Goal: Task Accomplishment & Management: Use online tool/utility

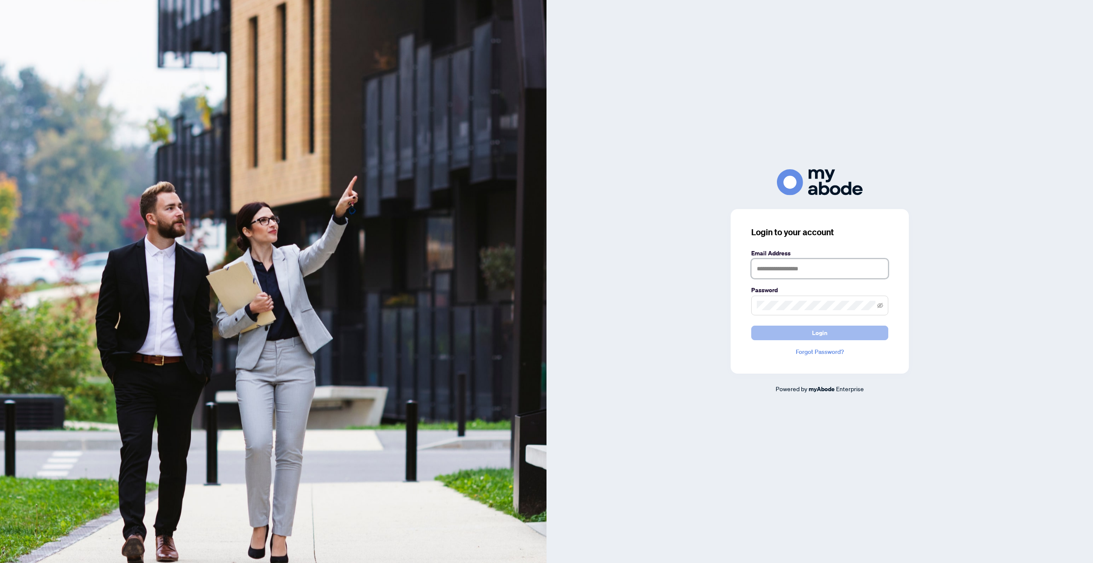
type input "**********"
click at [820, 329] on span "Login" at bounding box center [819, 333] width 15 height 14
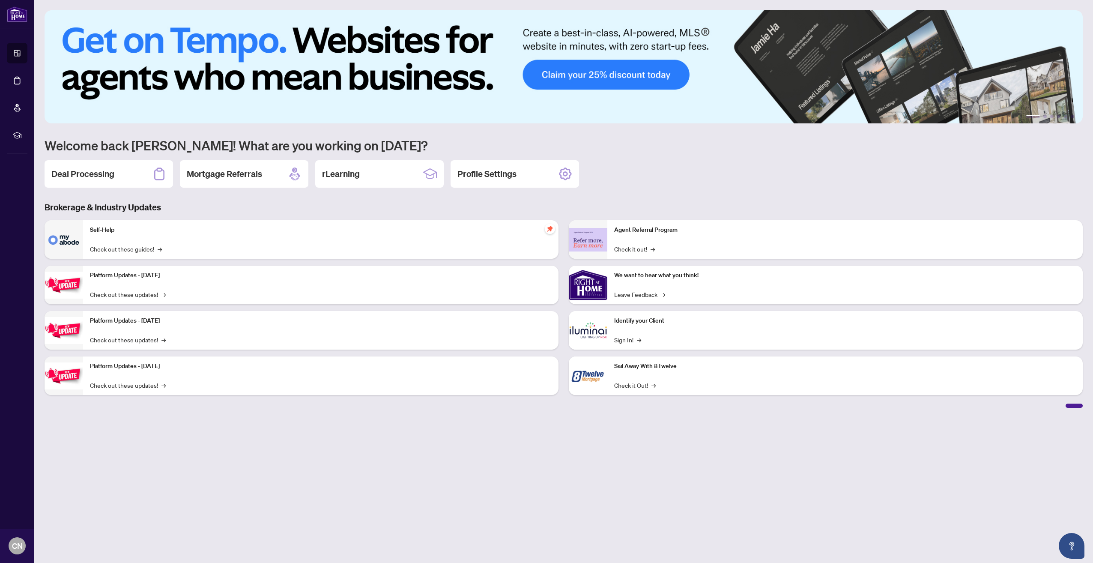
click at [86, 168] on h2 "Deal Processing" at bounding box center [82, 174] width 63 height 12
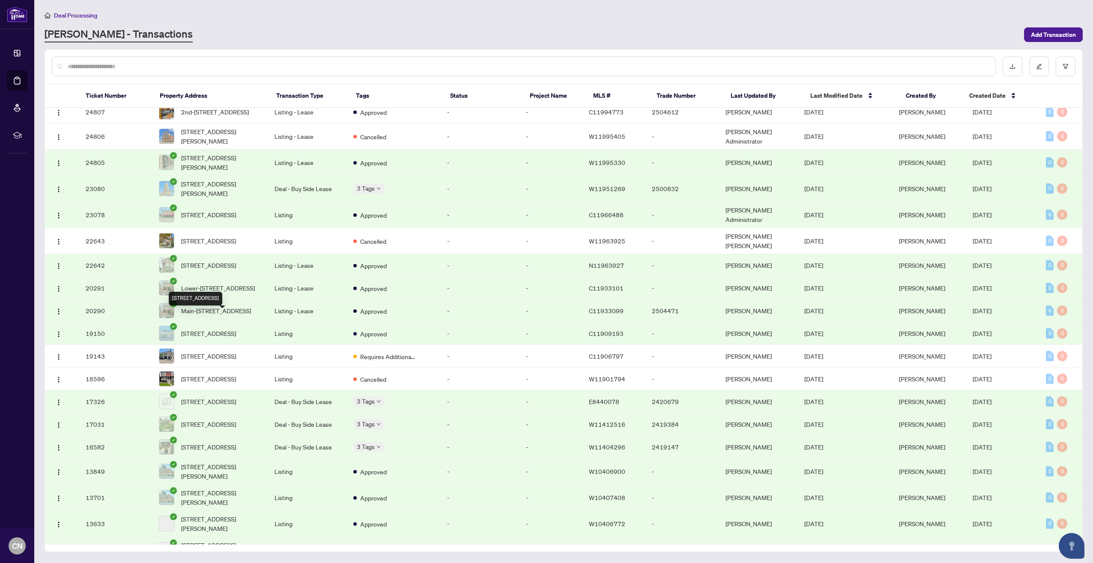
scroll to position [371, 0]
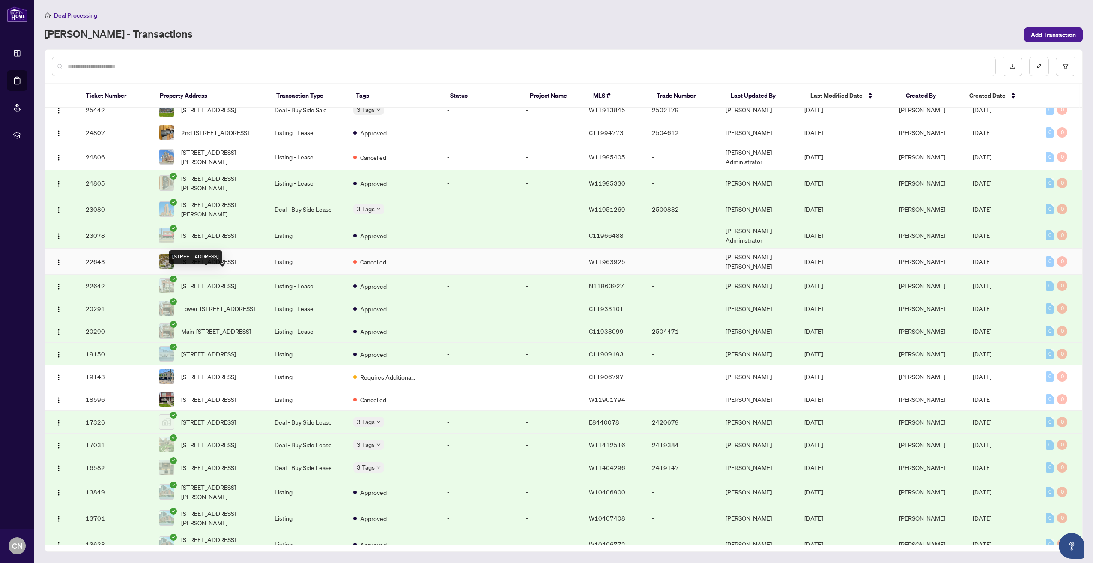
click at [221, 266] on span "[STREET_ADDRESS]" at bounding box center [208, 261] width 55 height 9
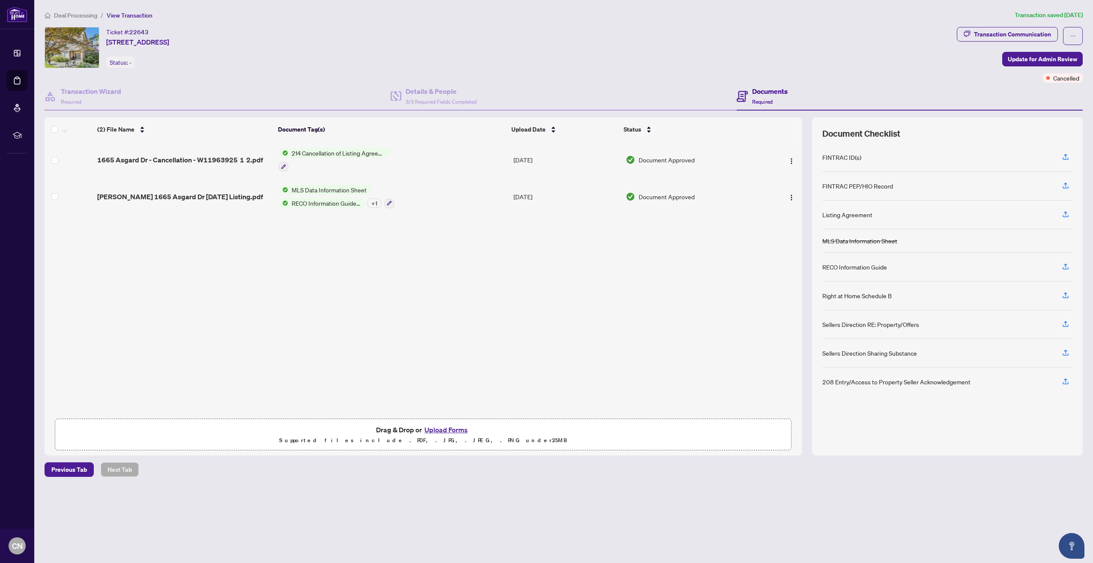
click at [315, 189] on span "MLS Data Information Sheet" at bounding box center [329, 189] width 82 height 9
click at [318, 261] on span "271 Listing Agreement - Seller Designated Representation Agreement Authority to…" at bounding box center [340, 264] width 128 height 28
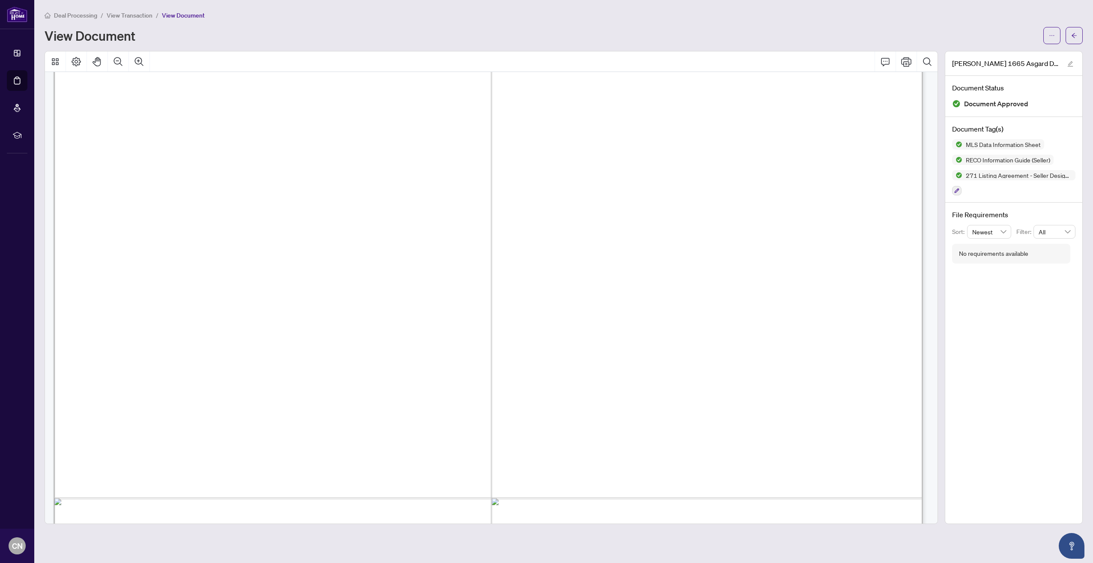
scroll to position [600, 0]
